Goal: Information Seeking & Learning: Learn about a topic

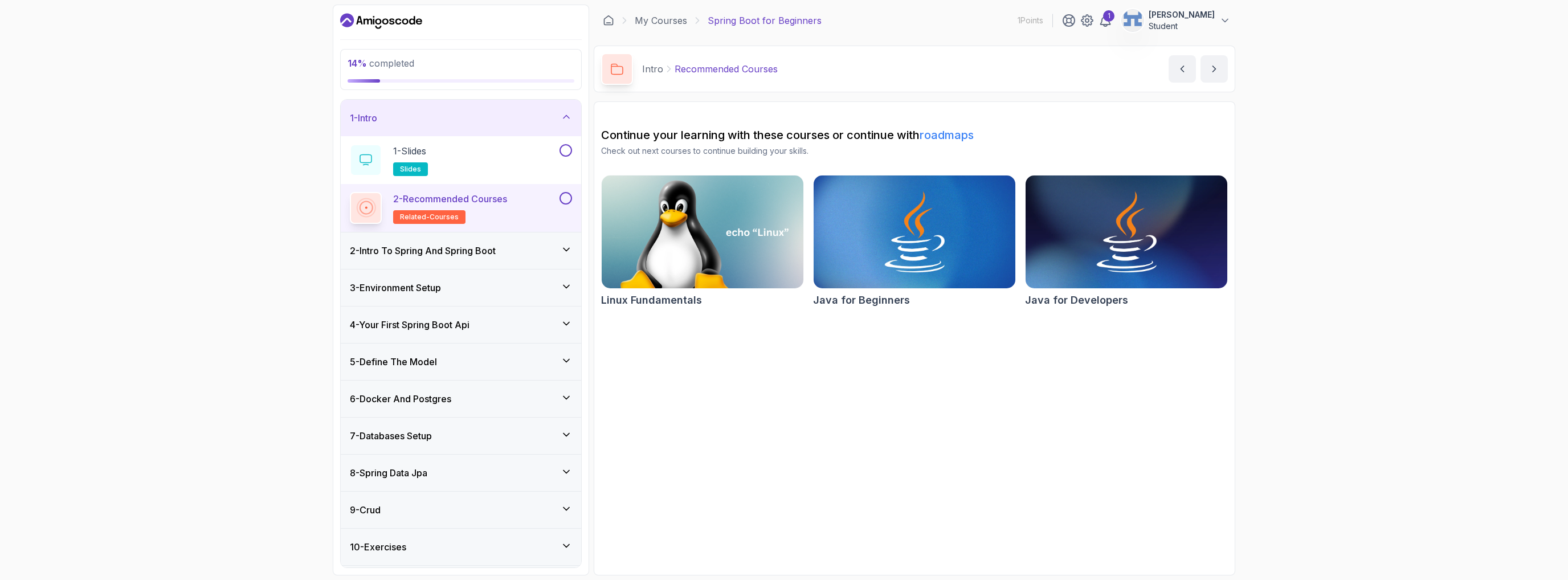
click at [533, 117] on div "1 - Intro" at bounding box center [461, 118] width 223 height 14
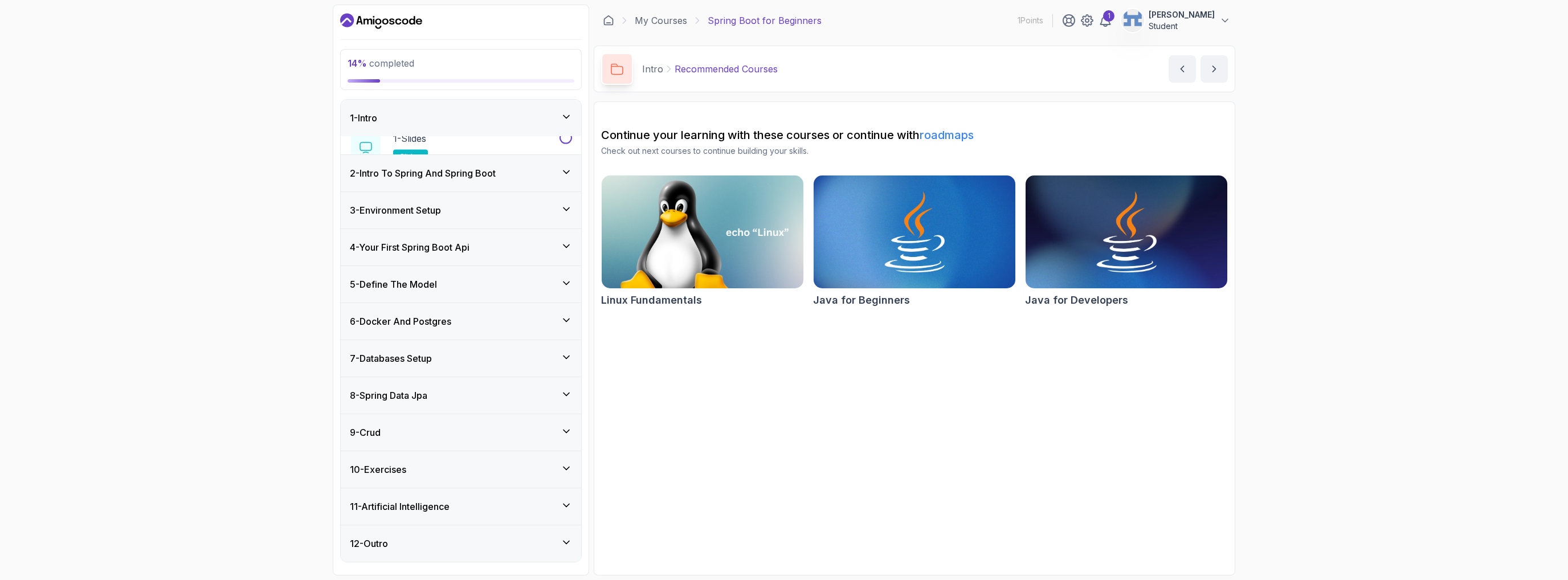
click at [533, 117] on div "1 - Intro" at bounding box center [461, 118] width 223 height 14
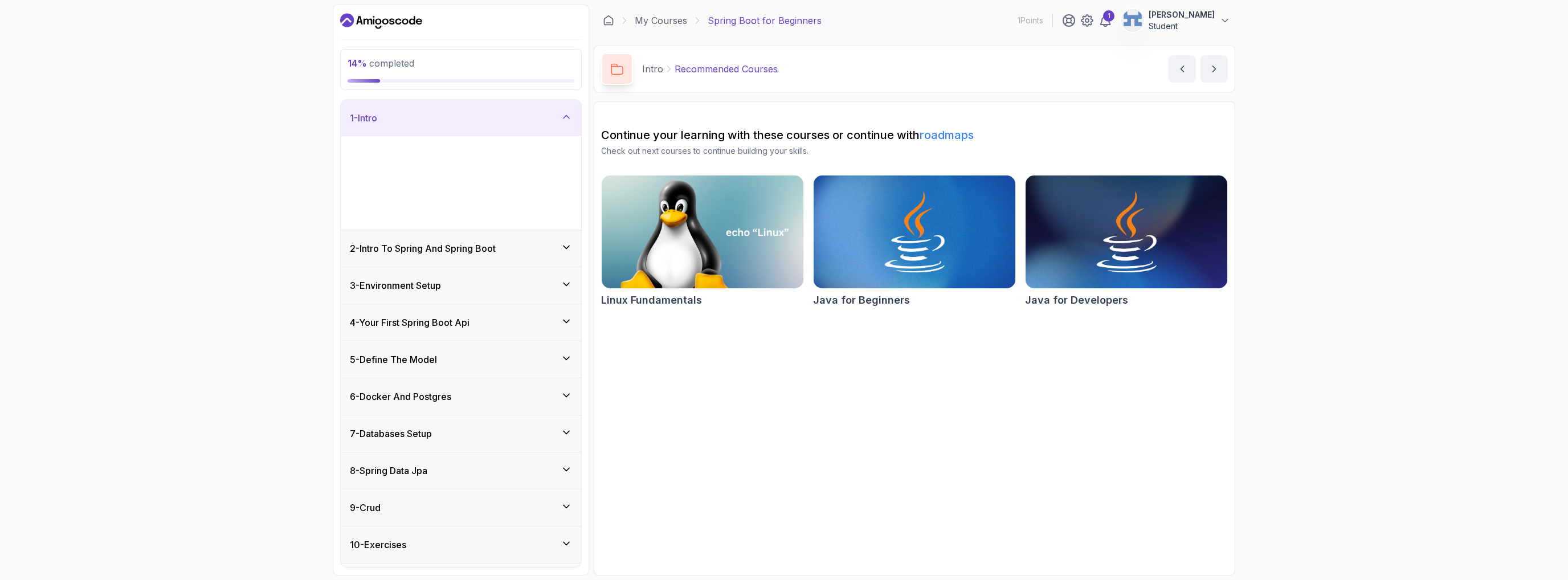
click at [492, 239] on div "2 - Intro To Spring And Spring Boot" at bounding box center [461, 248] width 241 height 36
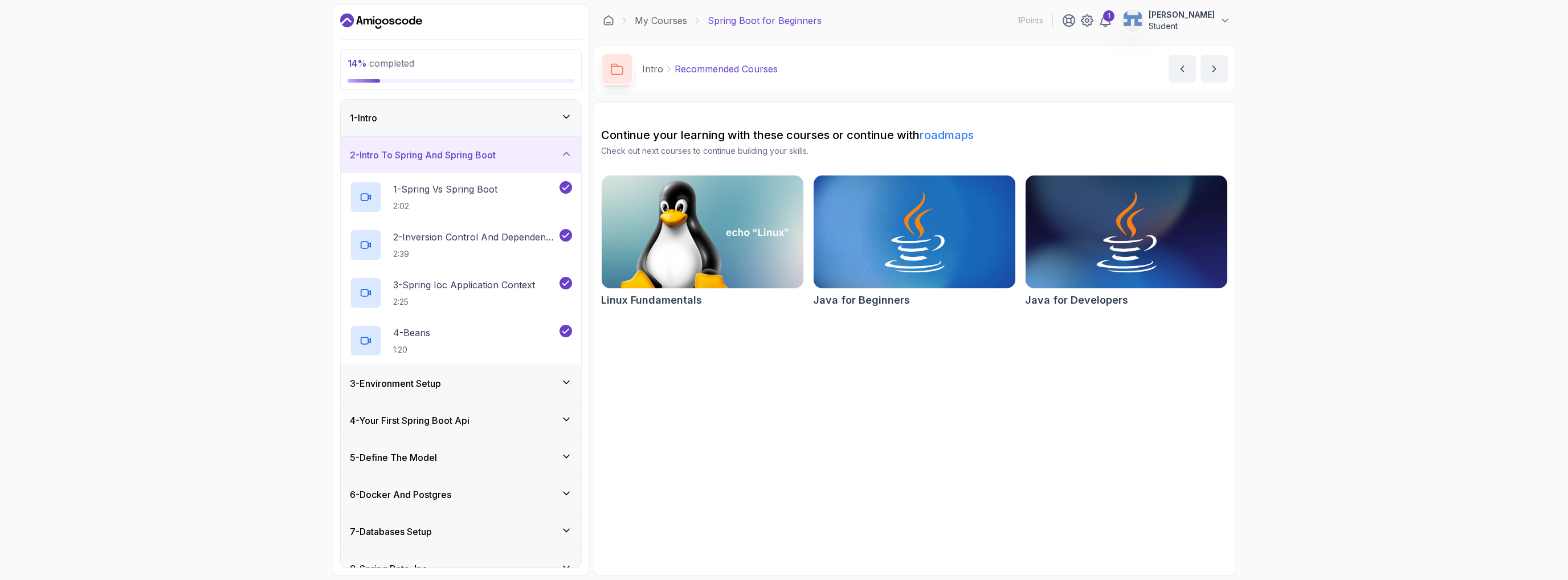
click at [542, 112] on div "1 - Intro" at bounding box center [461, 118] width 223 height 14
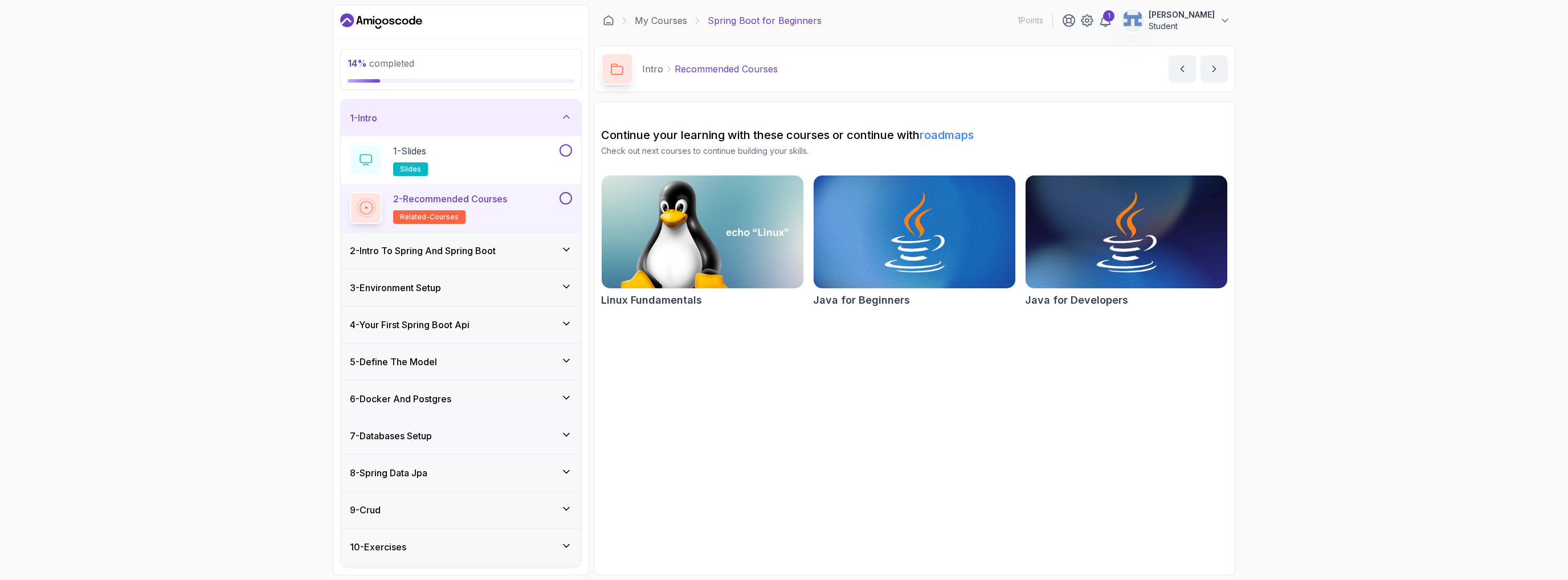
click at [519, 208] on div "2 - Recommended Courses related-courses" at bounding box center [454, 208] width 207 height 32
click at [492, 148] on div "1 - Slides slides" at bounding box center [454, 160] width 207 height 32
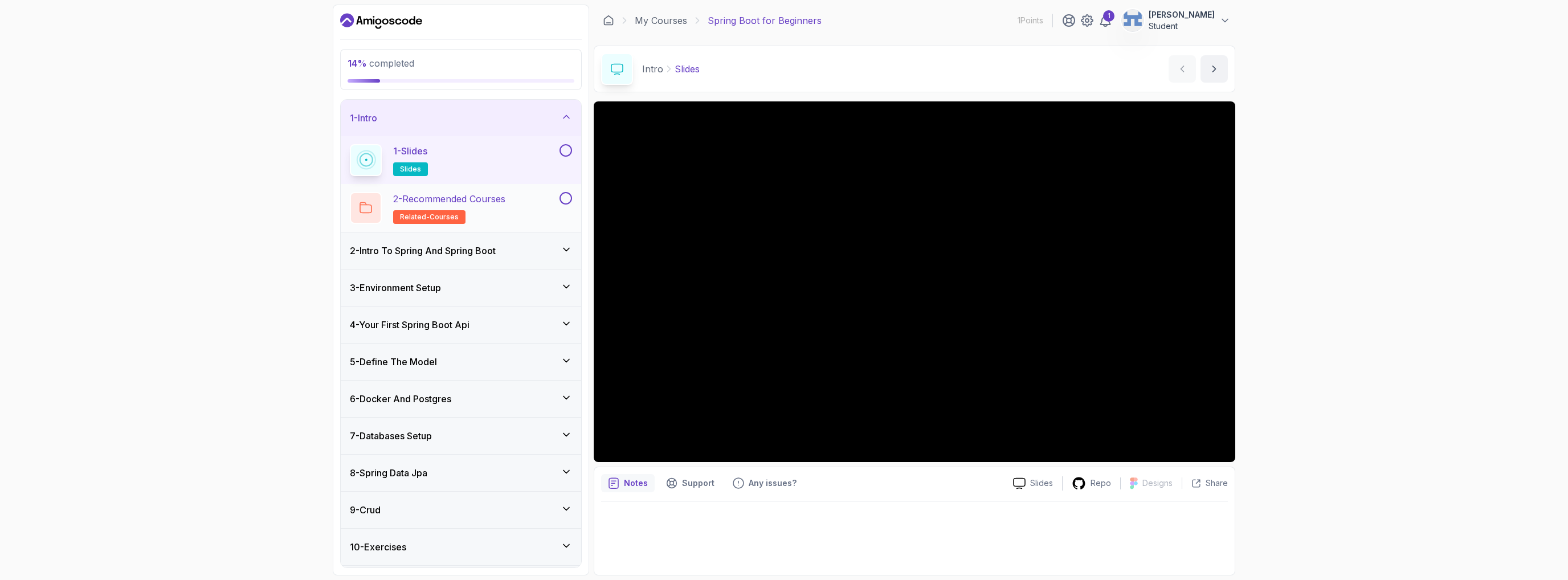
click at [498, 201] on p "2 - Recommended Courses" at bounding box center [449, 199] width 112 height 14
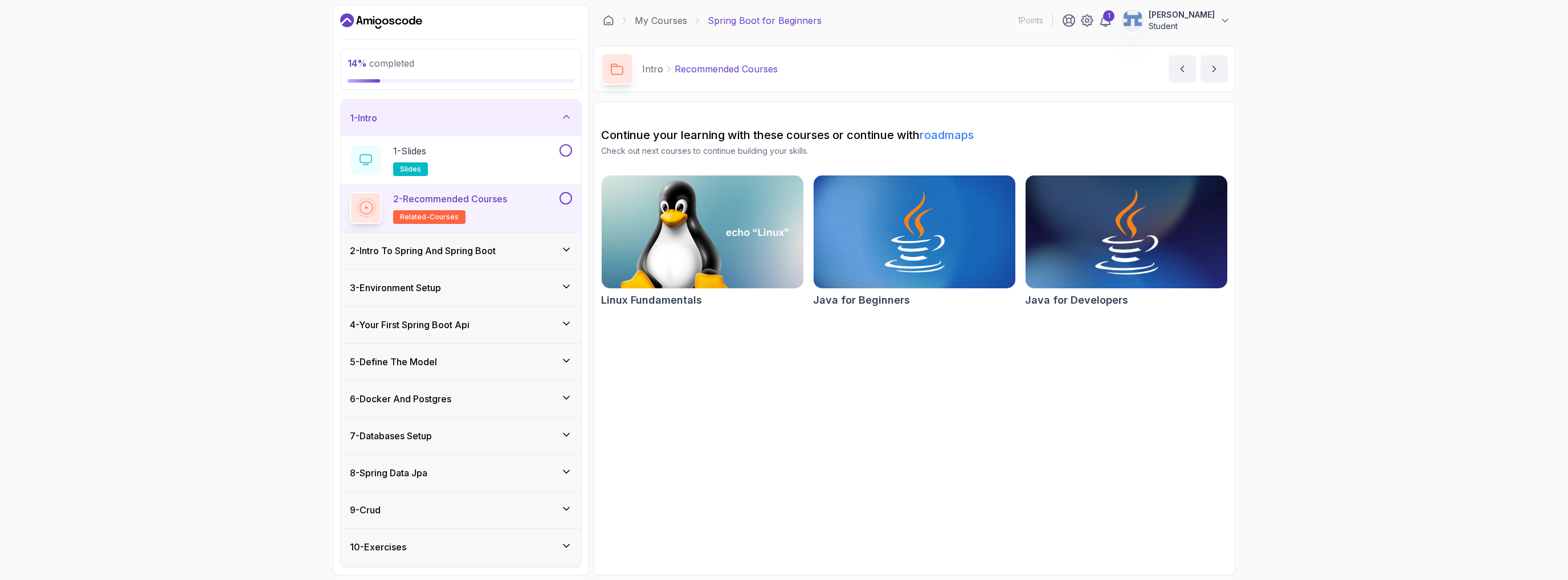
click at [784, 248] on img at bounding box center [1127, 232] width 212 height 119
click at [404, 303] on div "3 - Environment Setup" at bounding box center [461, 288] width 241 height 36
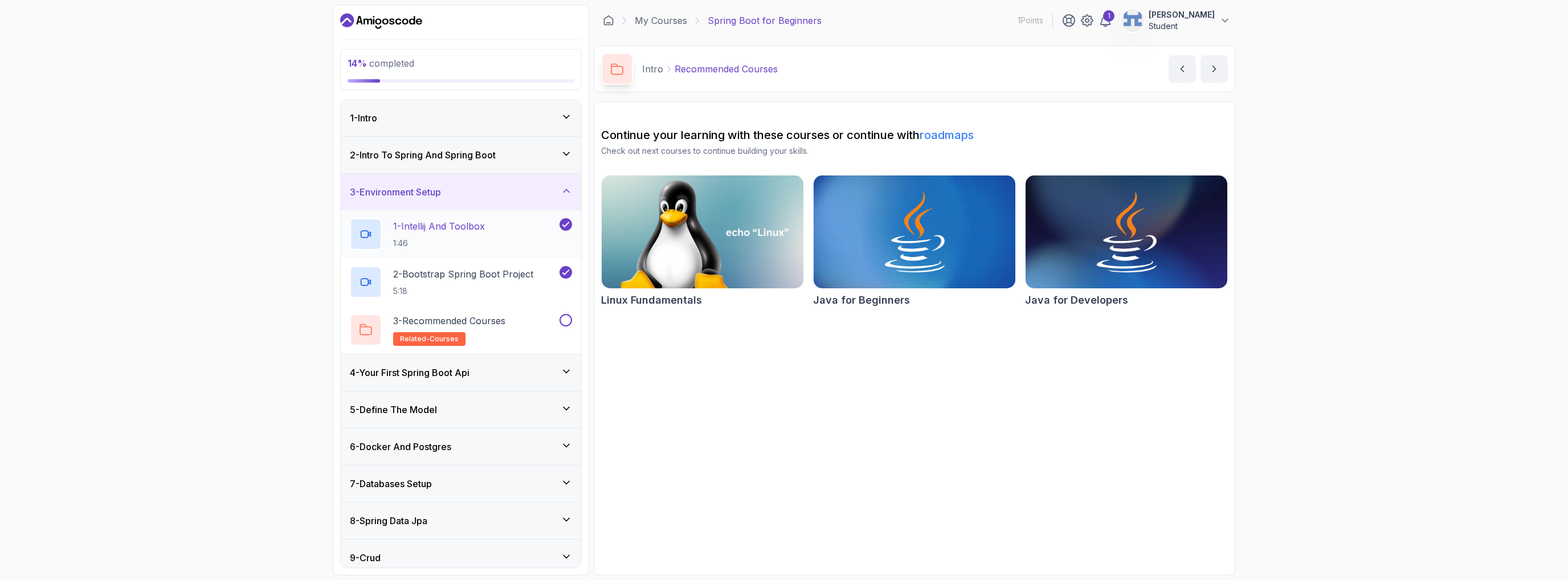
click at [485, 235] on h2 "1 - Intellij And Toolbox 1:46" at bounding box center [438, 234] width 92 height 30
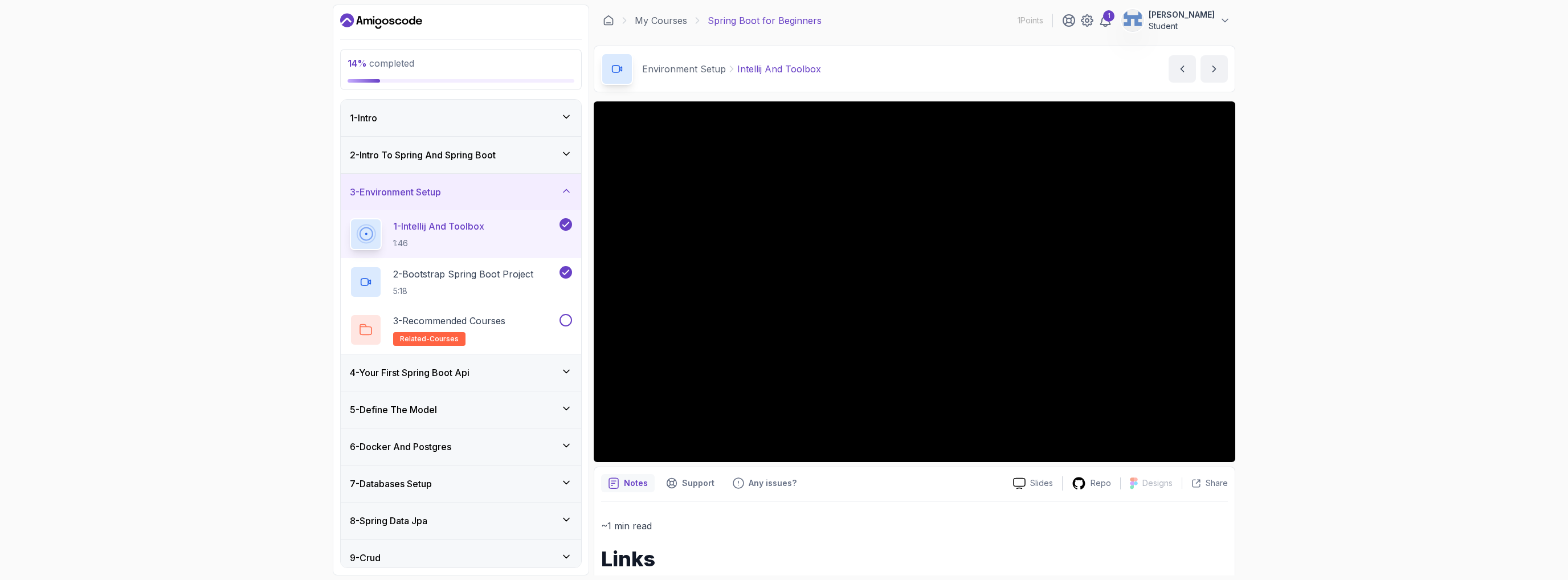
click at [350, 218] on button "1 - Intellij And Toolbox 1:46" at bounding box center [461, 234] width 223 height 32
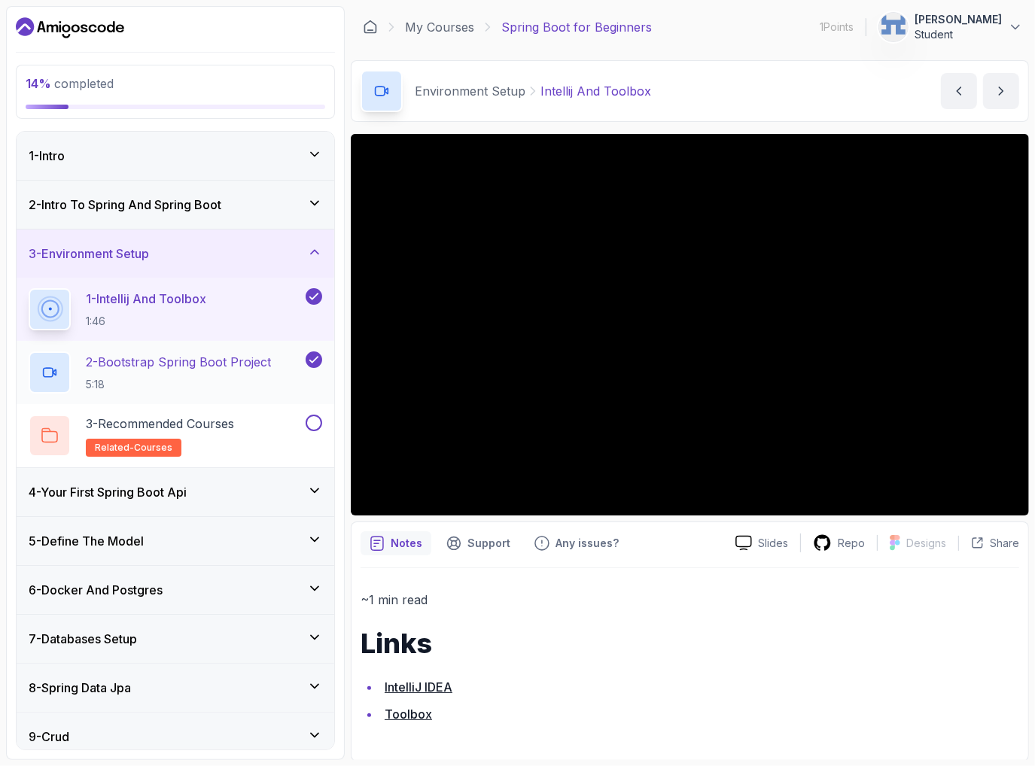
click at [176, 342] on div "2 - Bootstrap Spring Boot Project 5:18" at bounding box center [176, 372] width 318 height 63
click at [253, 361] on p "2 - Bootstrap Spring Boot Project" at bounding box center [178, 362] width 185 height 18
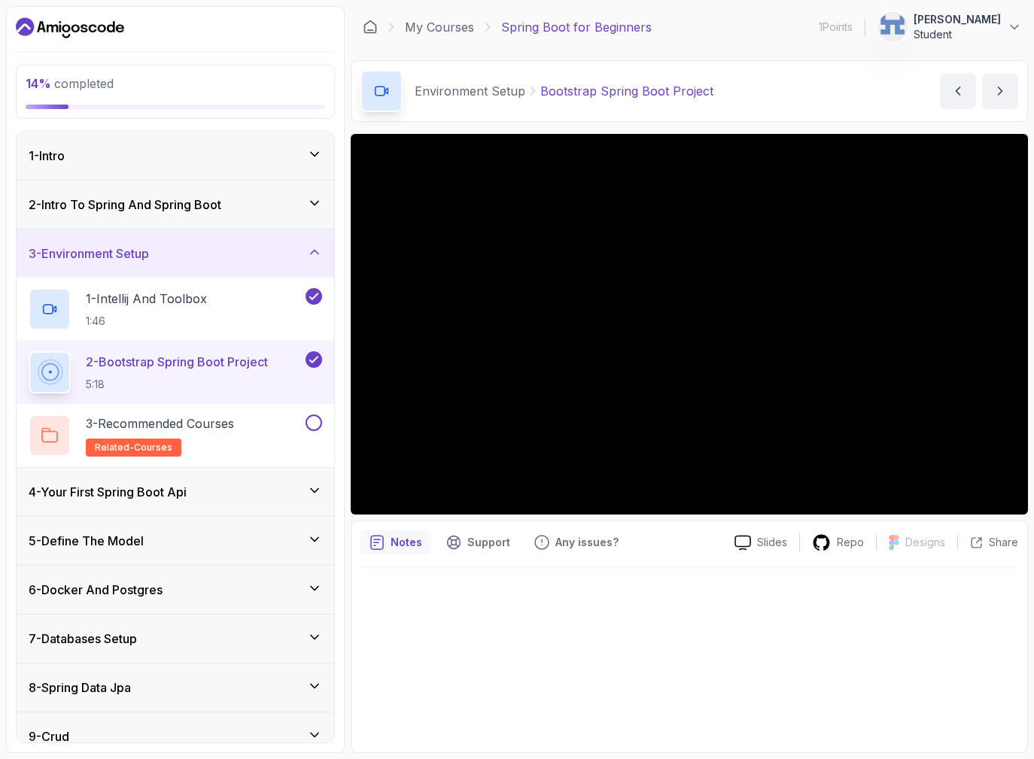
click at [774, 623] on div at bounding box center [690, 655] width 658 height 176
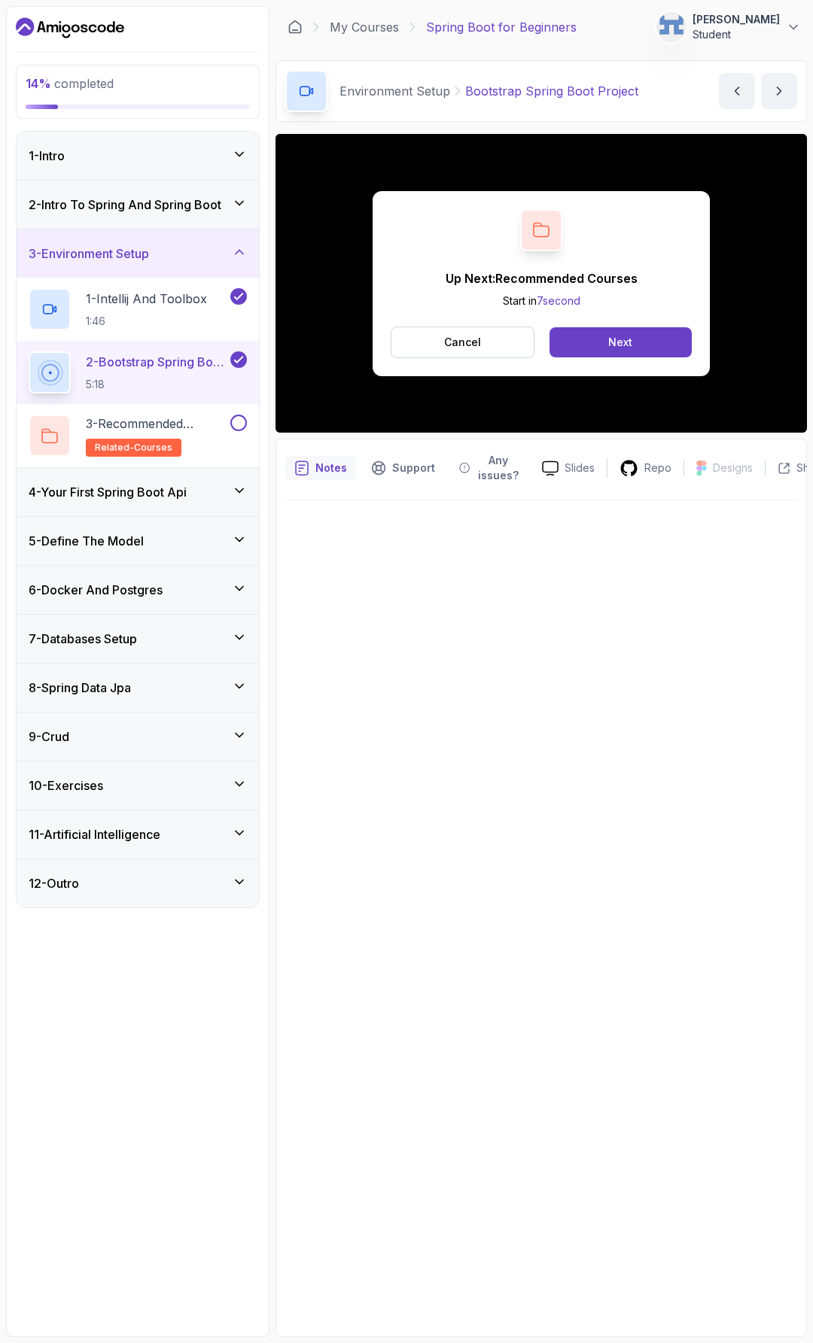
click at [162, 494] on h3 "4 - Your First Spring Boot Api" at bounding box center [108, 492] width 158 height 18
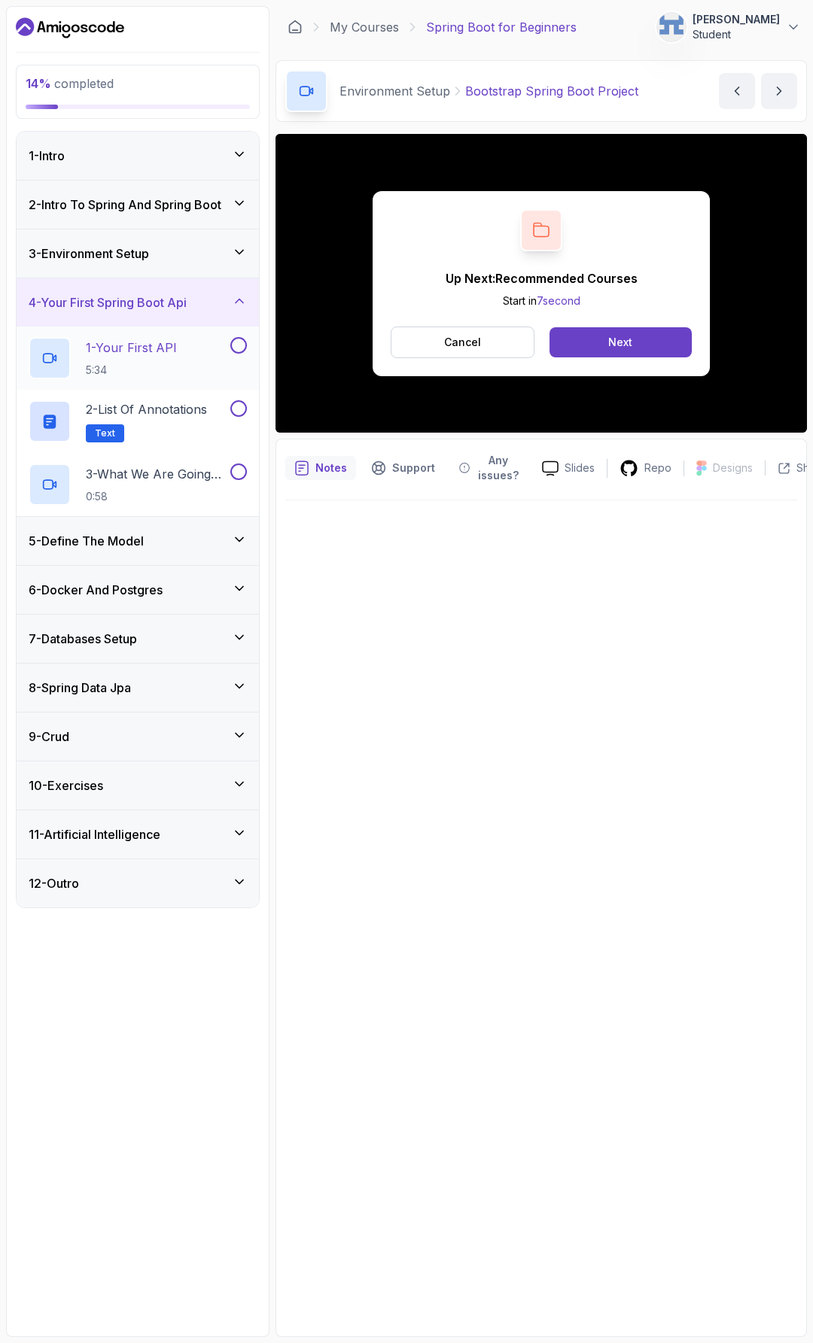
drag, startPoint x: 166, startPoint y: 361, endPoint x: 257, endPoint y: 385, distance: 93.3
click at [166, 361] on h2 "1 - Your First API 5:34" at bounding box center [131, 358] width 91 height 39
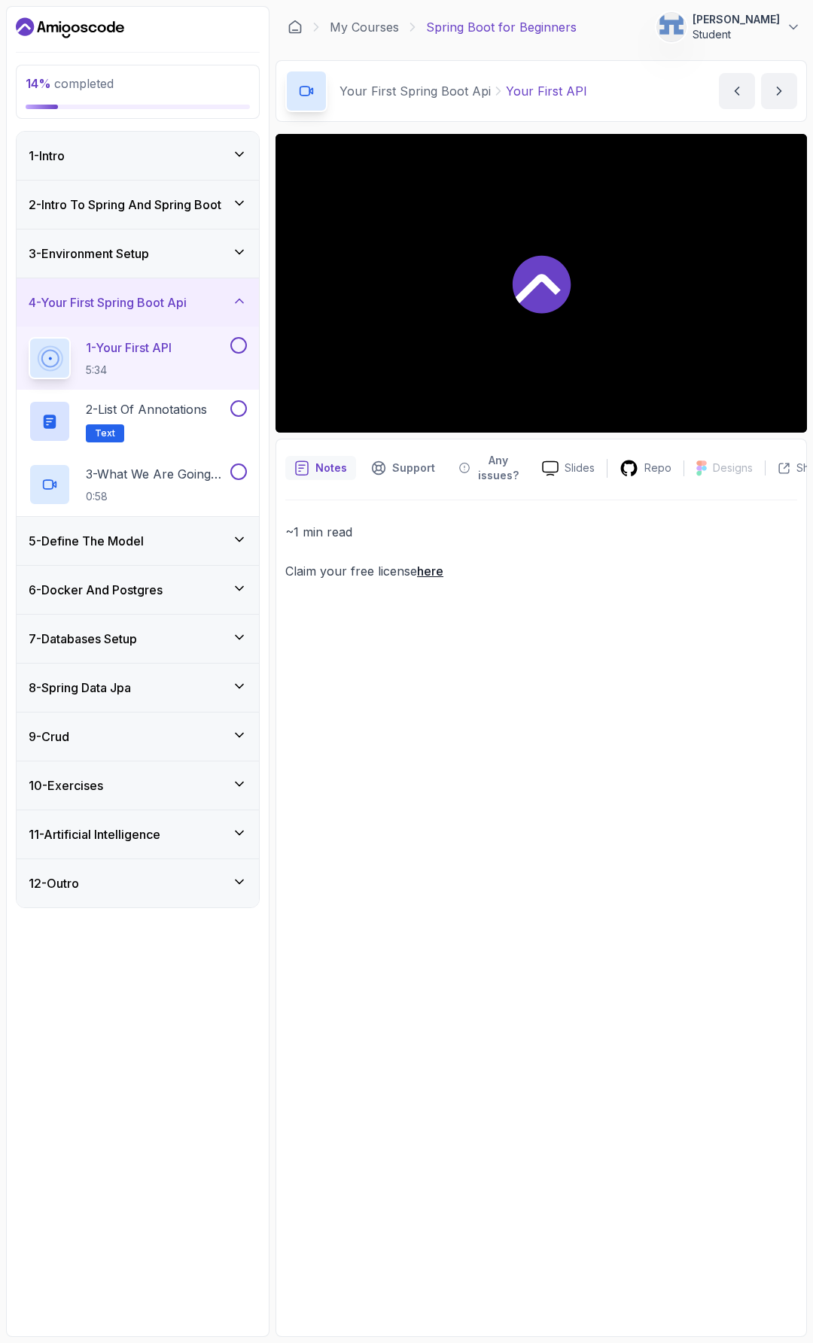
click at [236, 348] on button at bounding box center [238, 345] width 17 height 17
click at [130, 544] on h3 "5 - Define The Model" at bounding box center [86, 541] width 115 height 18
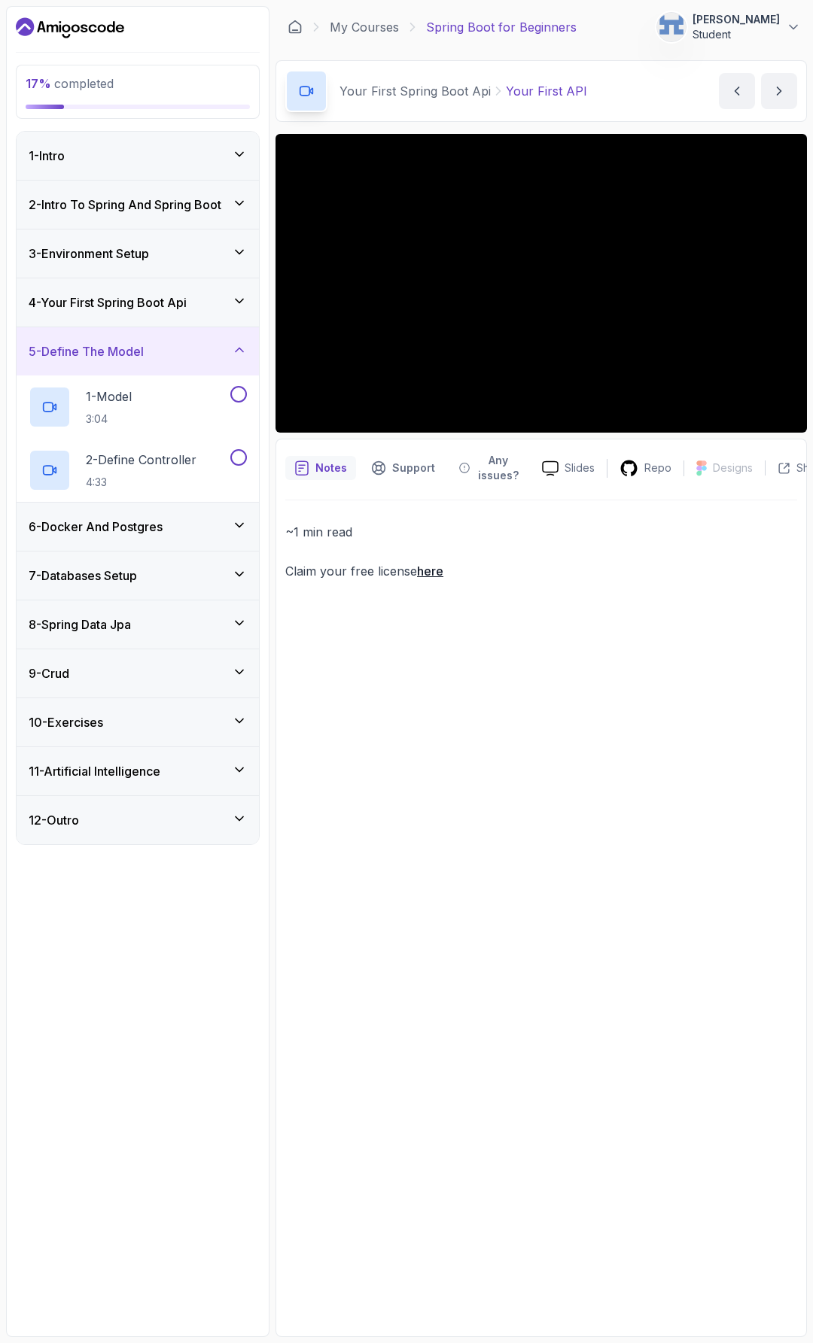
click at [175, 526] on div "6 - Docker And Postgres" at bounding box center [138, 527] width 218 height 18
